Goal: Information Seeking & Learning: Learn about a topic

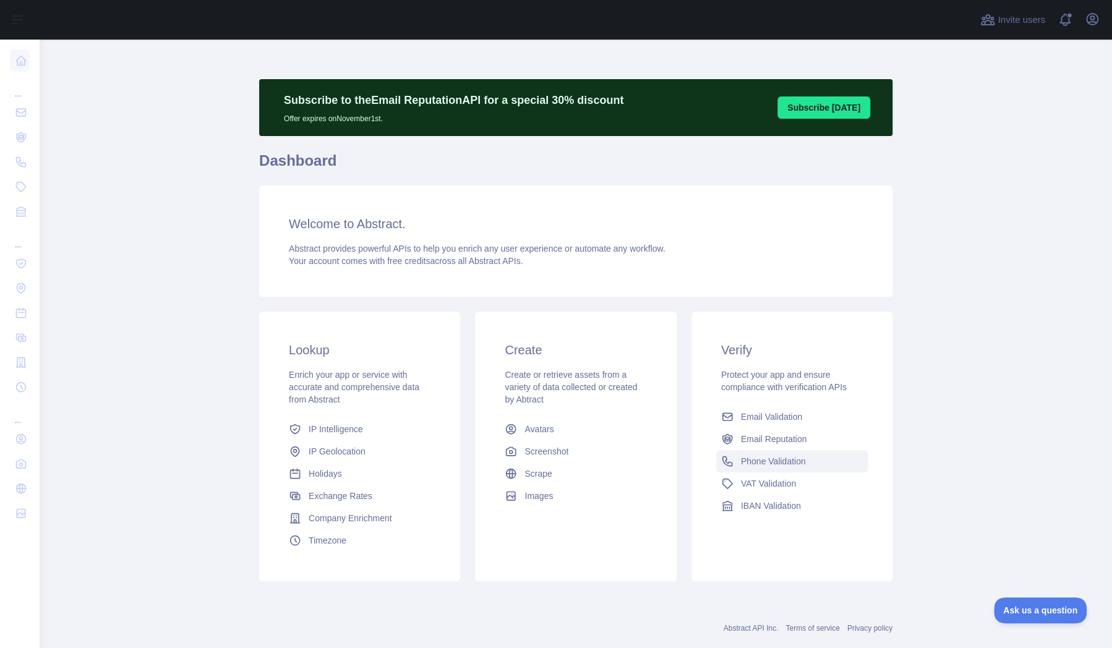
click at [741, 457] on span "Phone Validation" at bounding box center [773, 461] width 65 height 12
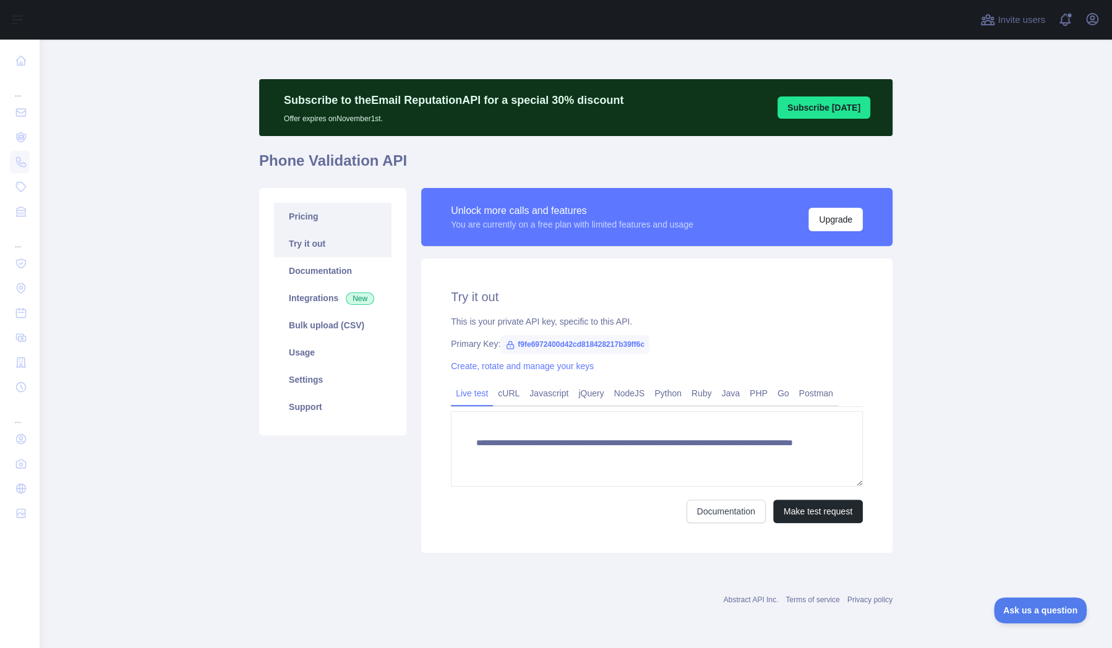
click at [335, 223] on link "Pricing" at bounding box center [333, 216] width 118 height 27
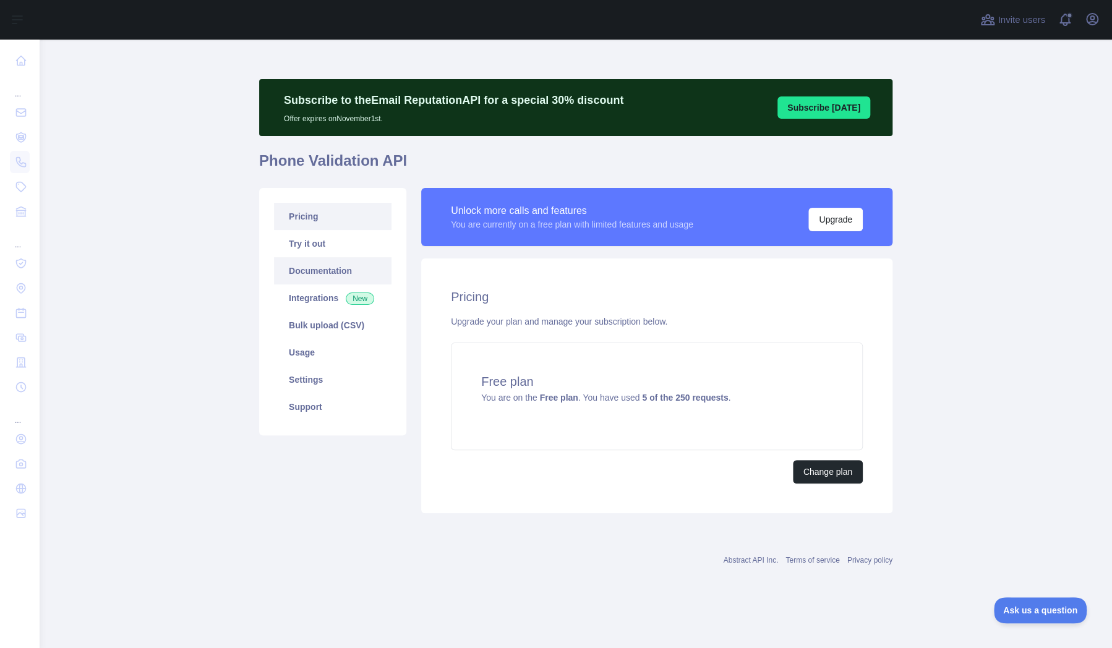
click at [329, 265] on link "Documentation" at bounding box center [333, 270] width 118 height 27
